Goal: Task Accomplishment & Management: Manage account settings

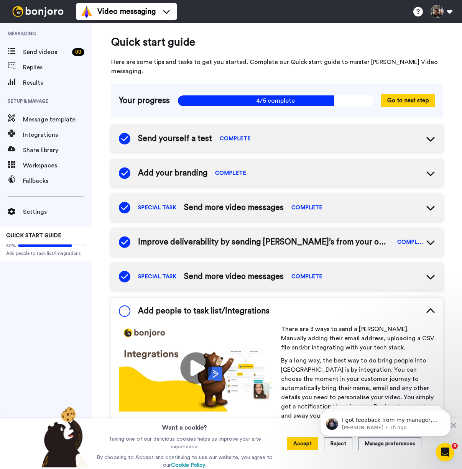
scroll to position [117, 0]
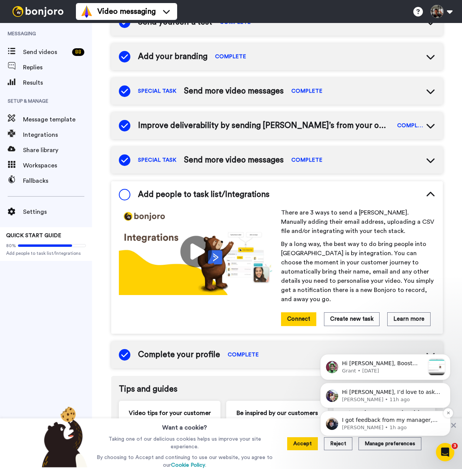
click at [394, 425] on p "Johann • 1h ago" at bounding box center [391, 428] width 99 height 7
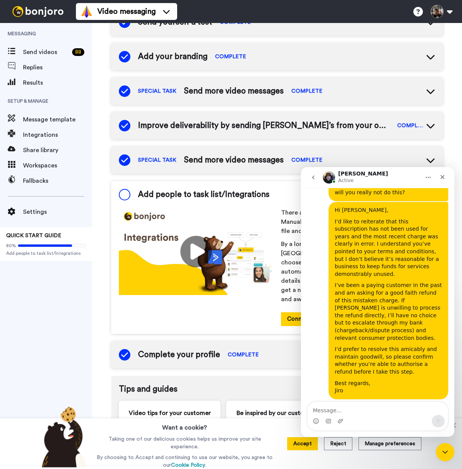
scroll to position [596, 0]
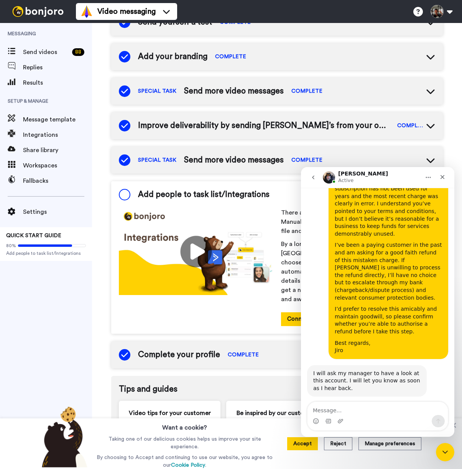
click at [380, 412] on textarea "Message…" at bounding box center [378, 408] width 140 height 13
click at [449, 11] on button at bounding box center [441, 11] width 29 height 17
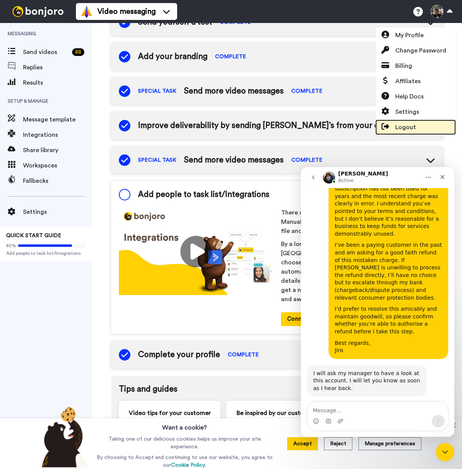
click at [407, 127] on span "Logout" at bounding box center [405, 127] width 21 height 9
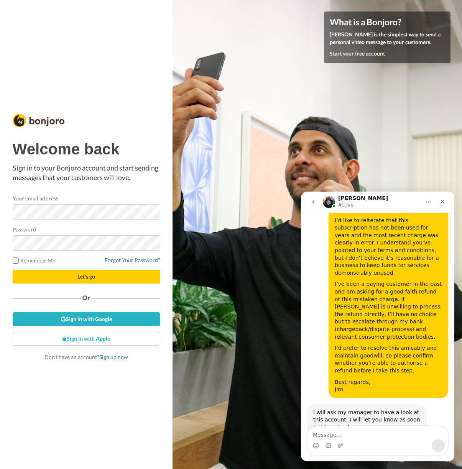
scroll to position [596, 0]
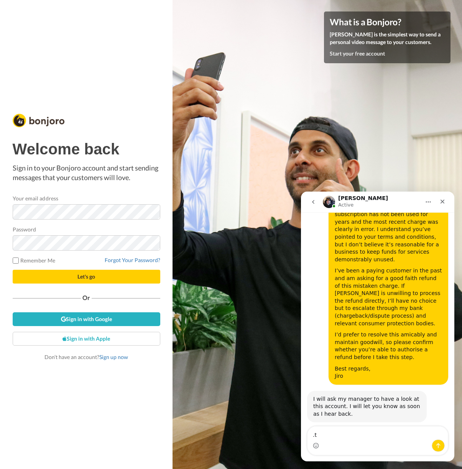
type textarea "."
type textarea "jiro.[PERSON_NAME]"
click at [128, 260] on link "Forgot Your Password?" at bounding box center [133, 260] width 56 height 7
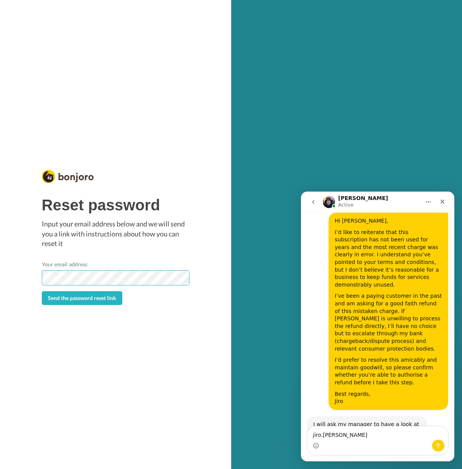
scroll to position [596, 0]
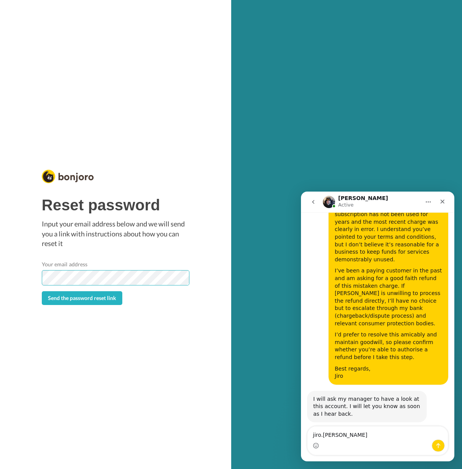
click at [42, 291] on button "Send the password reset link" at bounding box center [82, 298] width 81 height 14
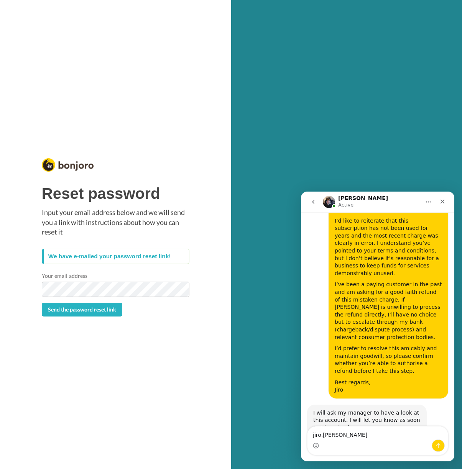
scroll to position [596, 0]
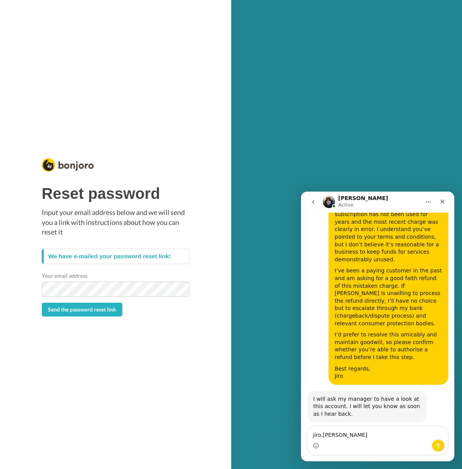
click at [112, 274] on div "Your email address" at bounding box center [116, 284] width 148 height 25
click at [155, 151] on div "Reset password Input your email address below and we will send you a link with …" at bounding box center [115, 235] width 151 height 168
click at [118, 257] on div "We have e-mailed your password reset link!" at bounding box center [116, 256] width 148 height 15
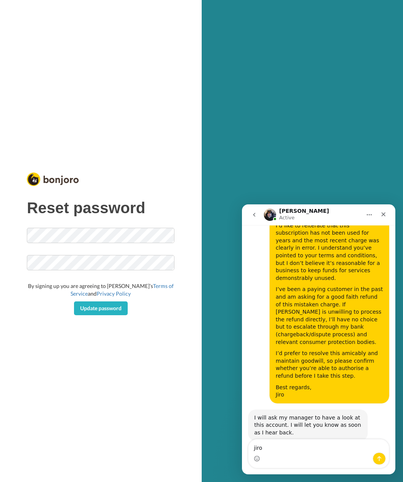
scroll to position [596, 0]
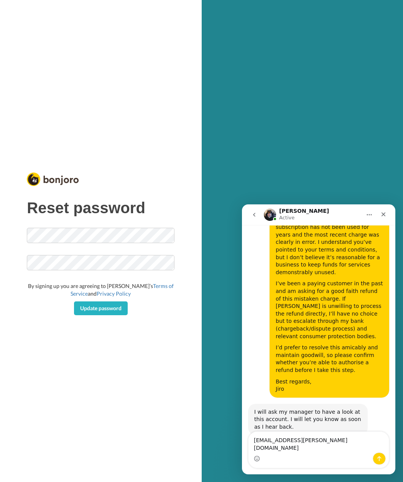
type textarea "[EMAIL_ADDRESS][PERSON_NAME][DOMAIN_NAME]"
click at [108, 178] on div at bounding box center [101, 179] width 148 height 25
click at [117, 306] on span "Update password" at bounding box center [100, 308] width 41 height 7
